Goal: Information Seeking & Learning: Learn about a topic

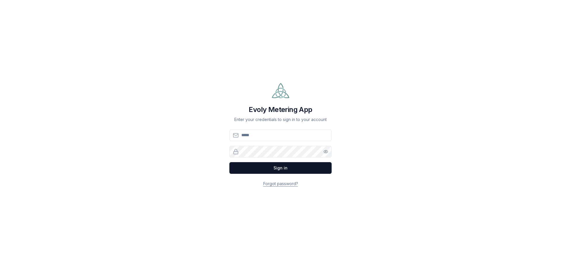
click at [272, 134] on input "Email" at bounding box center [280, 136] width 102 height 12
type input "**********"
click at [278, 168] on button "Sign in" at bounding box center [280, 168] width 102 height 12
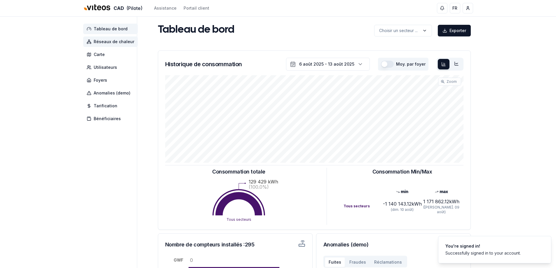
click at [115, 45] on span "Réseaux de chaleur" at bounding box center [110, 42] width 55 height 11
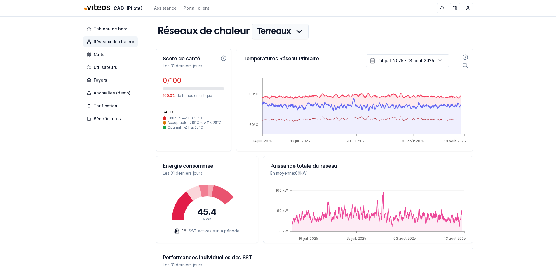
click at [299, 32] on html "CAD (Pilote) Assistance Portail client FR Leo Gasser Tableau de bord Réseaux de…" at bounding box center [278, 210] width 556 height 420
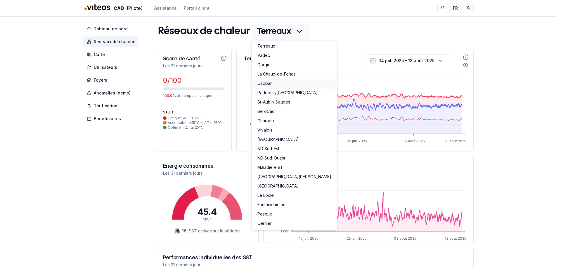
click at [275, 86] on link "Cadbar" at bounding box center [294, 83] width 83 height 9
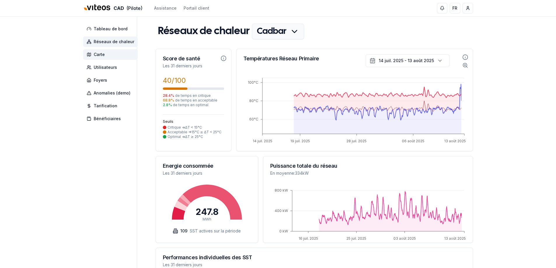
click at [104, 54] on span "Carte" at bounding box center [99, 55] width 11 height 6
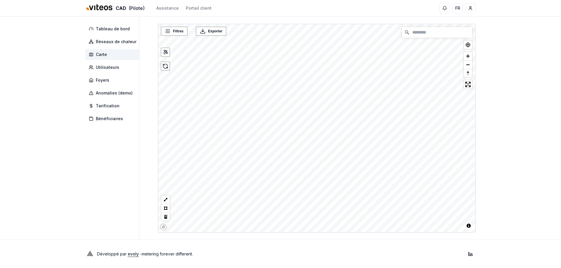
click at [360, 13] on div "CAD (Pilote) Assistance Portail client FR Leo Gasser Tableau de bord Réseaux de…" at bounding box center [280, 134] width 561 height 268
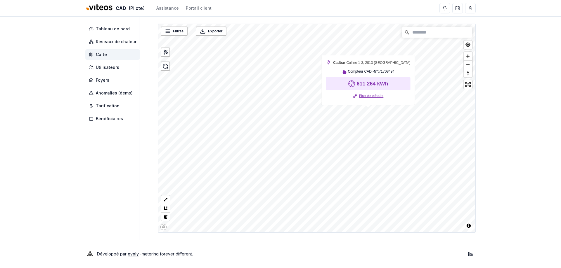
click at [373, 95] on link "Plus de détails" at bounding box center [371, 96] width 25 height 6
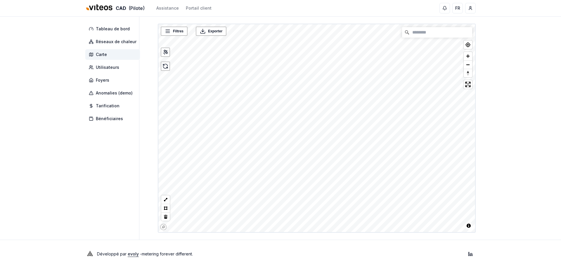
click at [209, 0] on html "CAD (Pilote) Assistance Portail client FR Leo Gasser Tableau de bord Réseaux de…" at bounding box center [280, 134] width 561 height 268
click at [302, 17] on main "Filtres © Mapbox © OpenStreetMap Improve this map Exporter Cadbar Colline 1-3, …" at bounding box center [317, 128] width 318 height 223
click at [296, 0] on html "CAD (Pilote) Assistance Portail client FR Leo Gasser Tableau de bord Réseaux de…" at bounding box center [280, 134] width 561 height 268
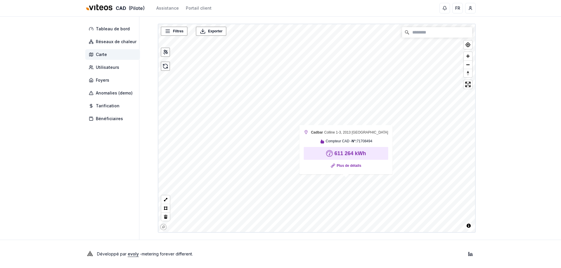
click at [493, 97] on div "CAD (Pilote) Assistance Portail client FR Leo Gasser Tableau de bord Réseaux de…" at bounding box center [280, 134] width 561 height 268
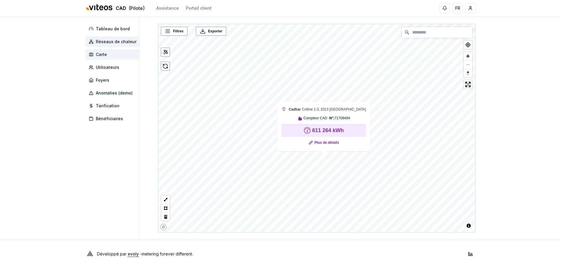
click at [118, 44] on span "Réseaux de chaleur" at bounding box center [116, 42] width 41 height 6
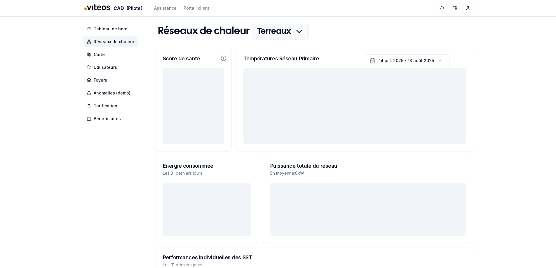
click at [287, 32] on html "CAD (Pilote) Assistance Portail client FR Leo Gasser Tableau de bord Réseaux de…" at bounding box center [278, 210] width 556 height 420
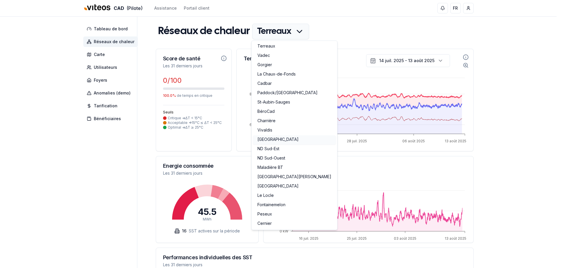
click at [282, 138] on link "Collège-Ville" at bounding box center [294, 140] width 83 height 9
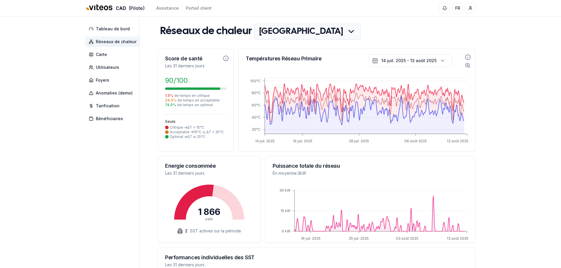
click at [296, 36] on html "CAD (Pilote) Assistance Portail client FR Leo Gasser Tableau de bord Réseaux de…" at bounding box center [280, 210] width 561 height 421
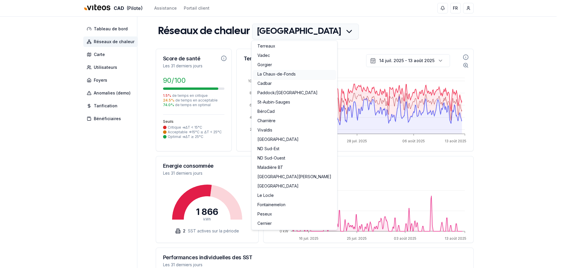
click at [280, 75] on link "La Chaux-de-Fonds" at bounding box center [294, 74] width 83 height 9
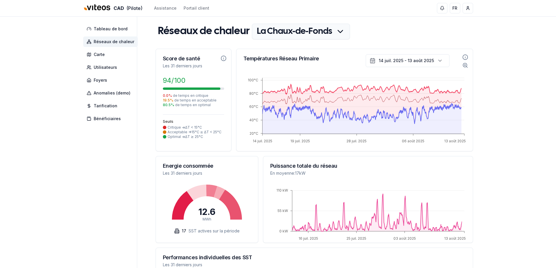
click at [305, 35] on html "CAD (Pilote) Assistance Portail client FR Leo Gasser Tableau de bord Réseaux de…" at bounding box center [278, 210] width 556 height 421
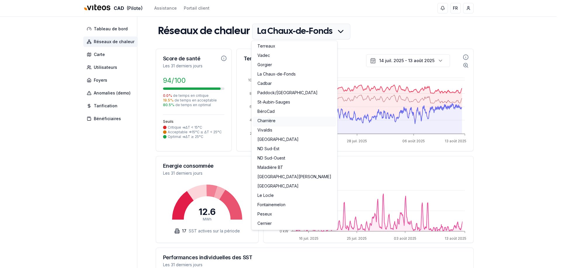
click at [276, 121] on link "Charrière" at bounding box center [294, 121] width 83 height 9
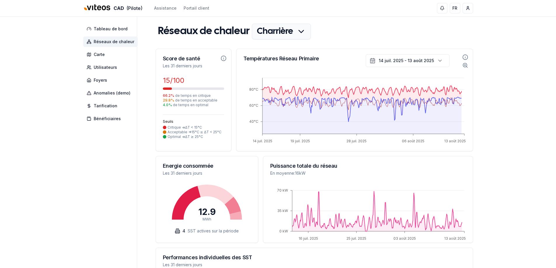
click at [284, 29] on html "CAD (Pilote) Assistance Portail client FR Leo Gasser Tableau de bord Réseaux de…" at bounding box center [278, 210] width 556 height 421
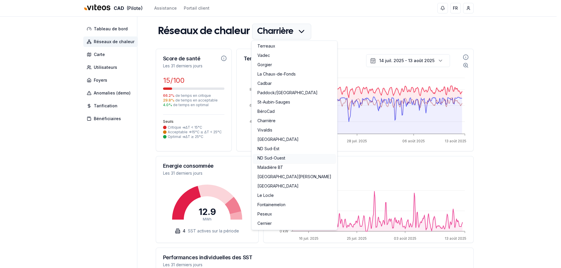
click at [283, 157] on link "ND Sud-Ouest" at bounding box center [294, 158] width 83 height 9
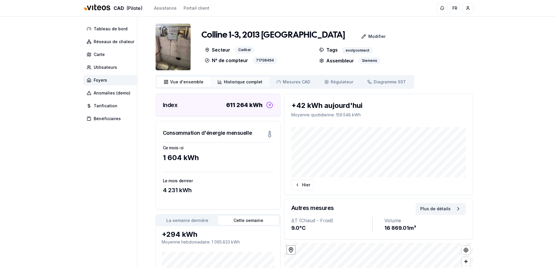
click at [233, 81] on span "Historique complet" at bounding box center [243, 82] width 39 height 6
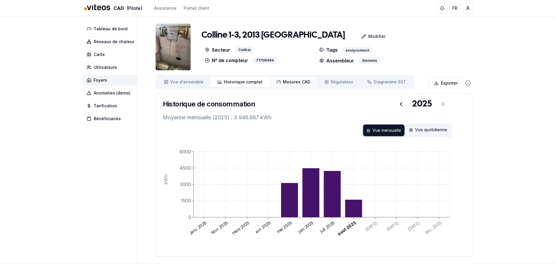
click at [296, 79] on link "Mesures CAD Mes. CAD" at bounding box center [294, 82] width 48 height 11
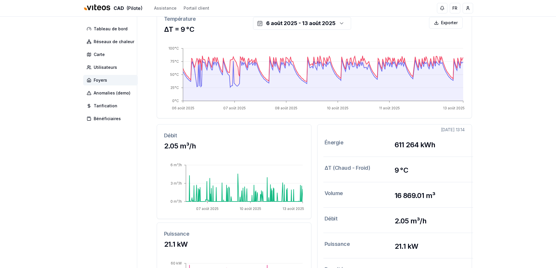
scroll to position [54, 0]
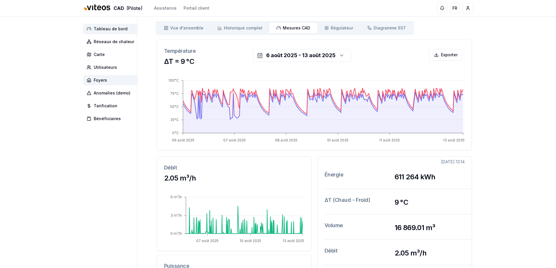
click at [112, 30] on span "Tableau de bord" at bounding box center [111, 29] width 34 height 6
